Goal: Transaction & Acquisition: Obtain resource

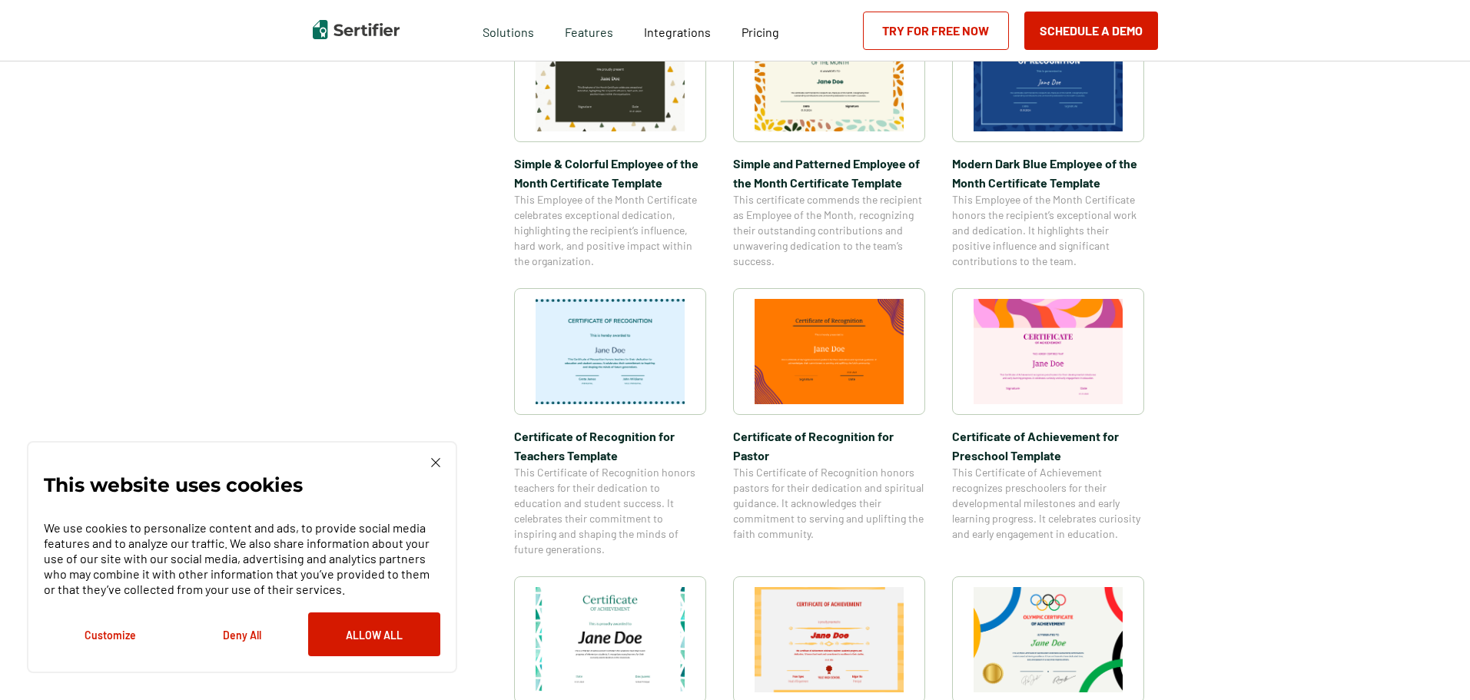
scroll to position [692, 0]
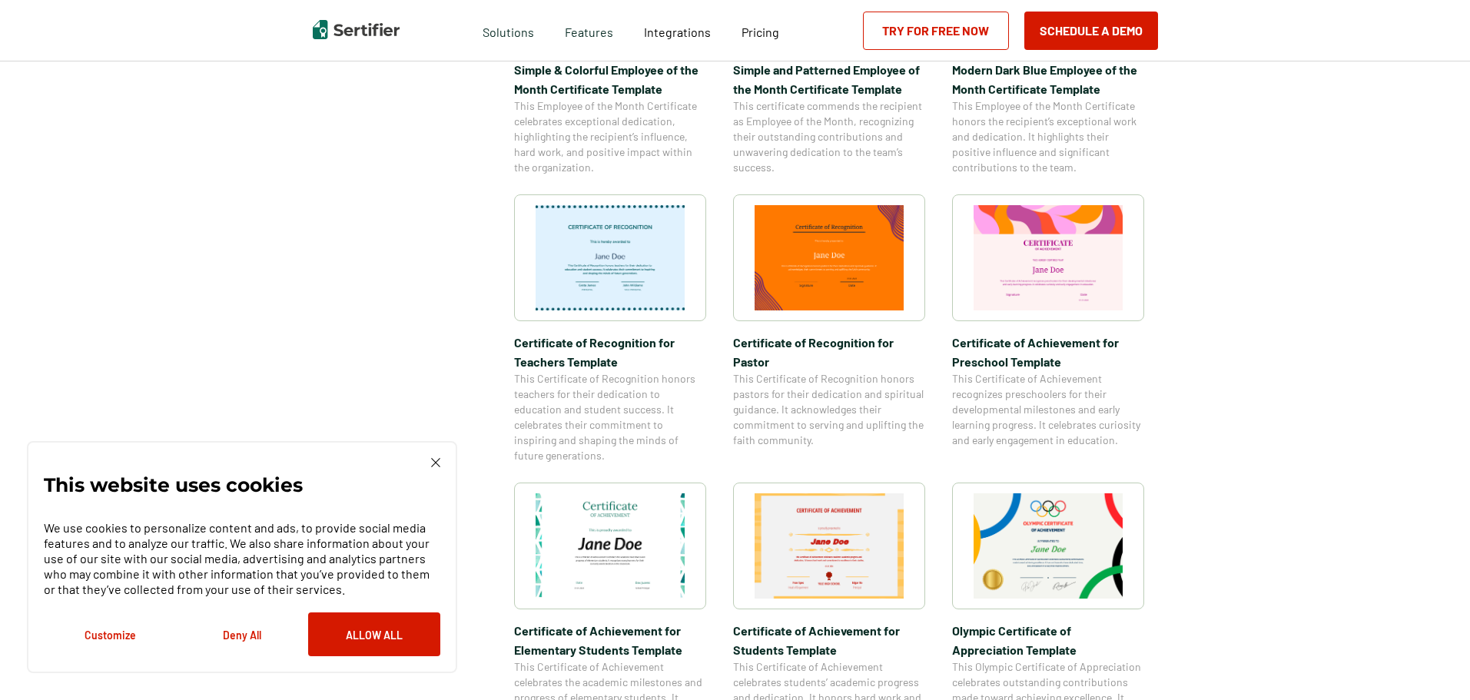
click at [648, 506] on img at bounding box center [610, 545] width 149 height 105
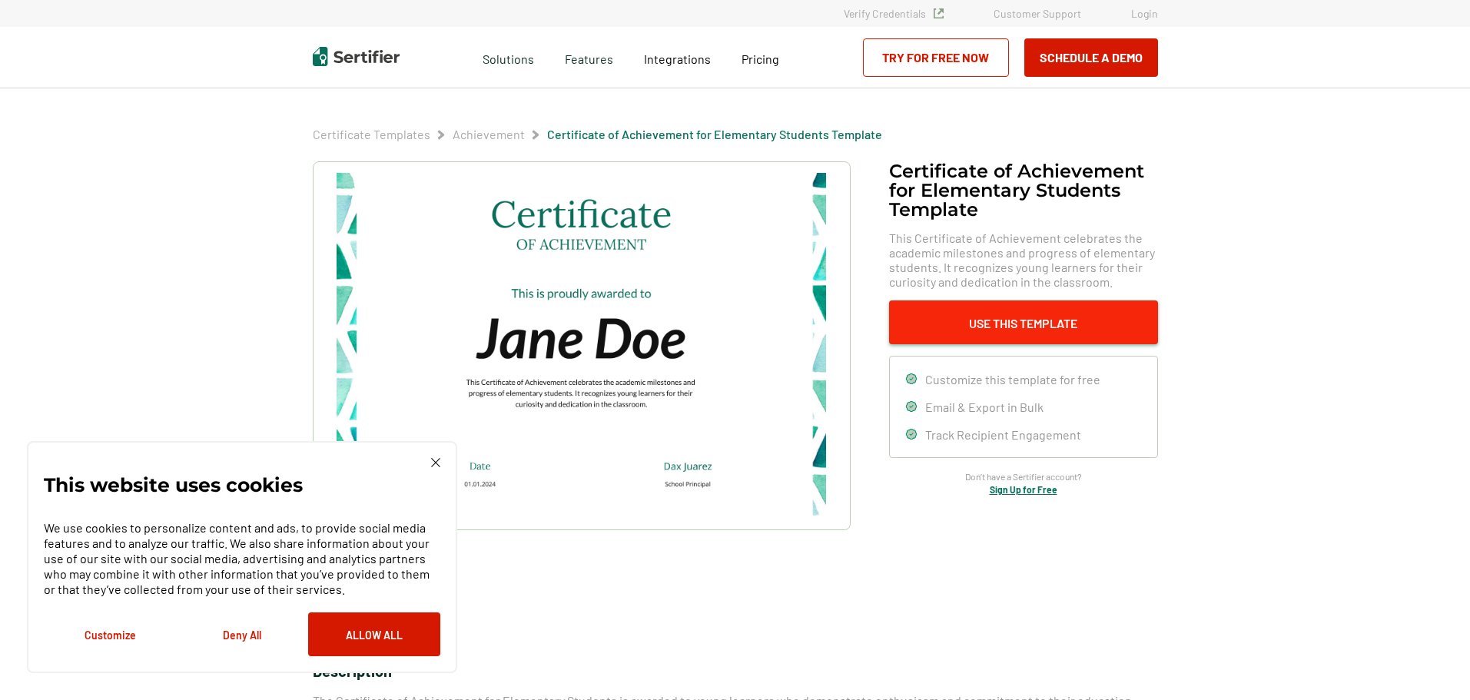
click at [985, 320] on button "Use This Template" at bounding box center [1023, 322] width 269 height 44
